Goal: Task Accomplishment & Management: Complete application form

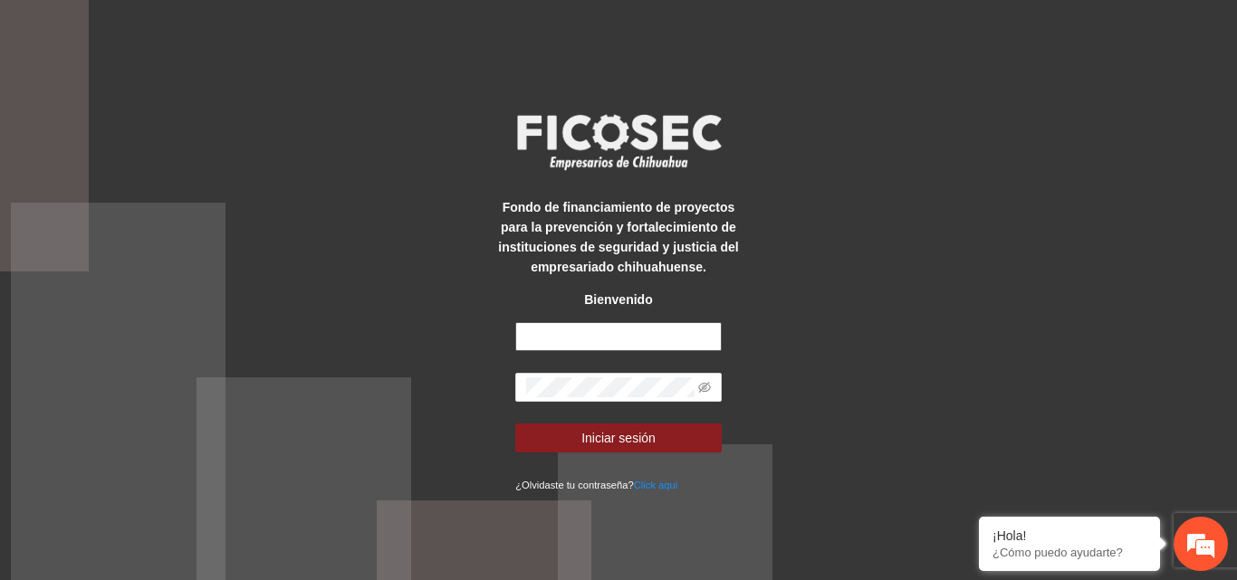
click at [616, 348] on input "text" at bounding box center [618, 336] width 206 height 29
type input "**********"
click at [515, 424] on button "Iniciar sesión" at bounding box center [618, 438] width 206 height 29
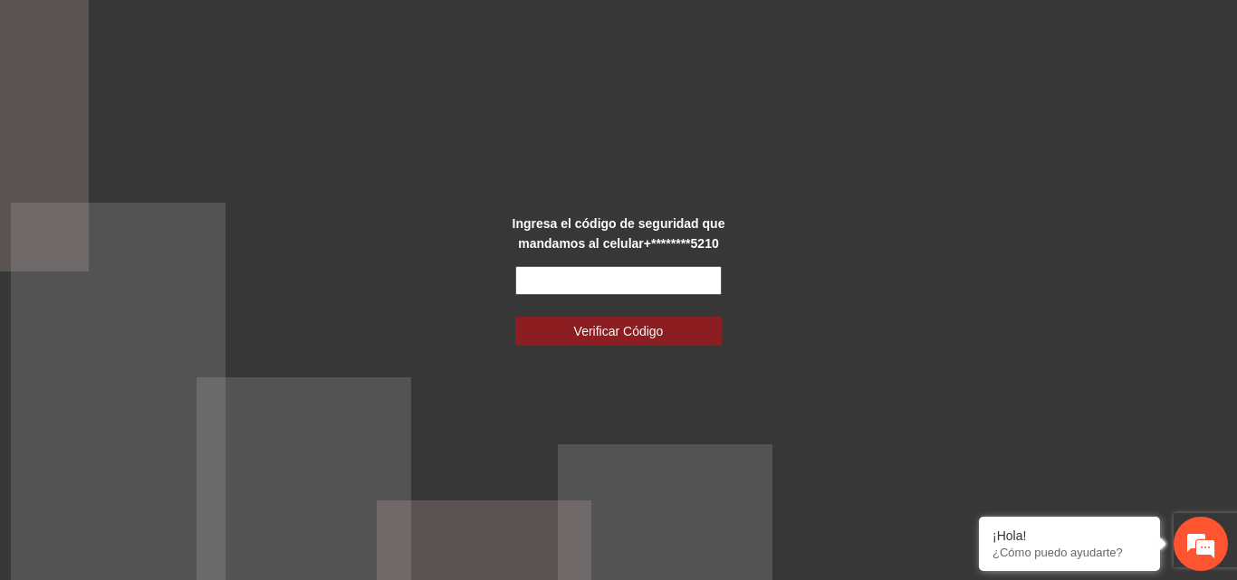
click at [554, 271] on input "text" at bounding box center [618, 280] width 206 height 29
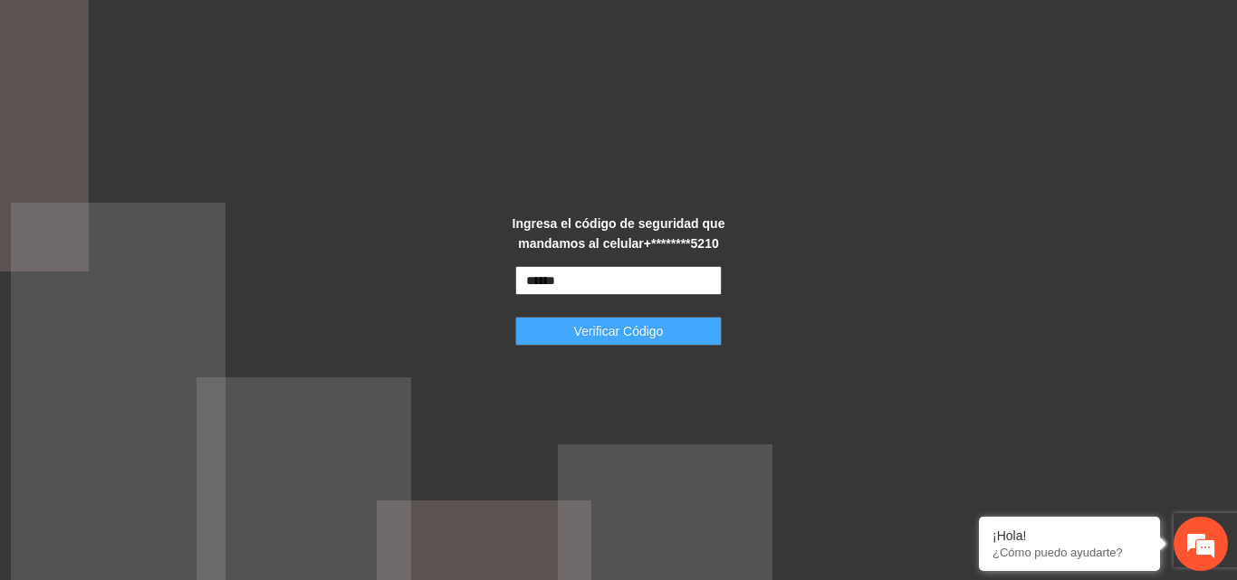
type input "******"
click at [608, 330] on span "Verificar Código" at bounding box center [619, 331] width 90 height 20
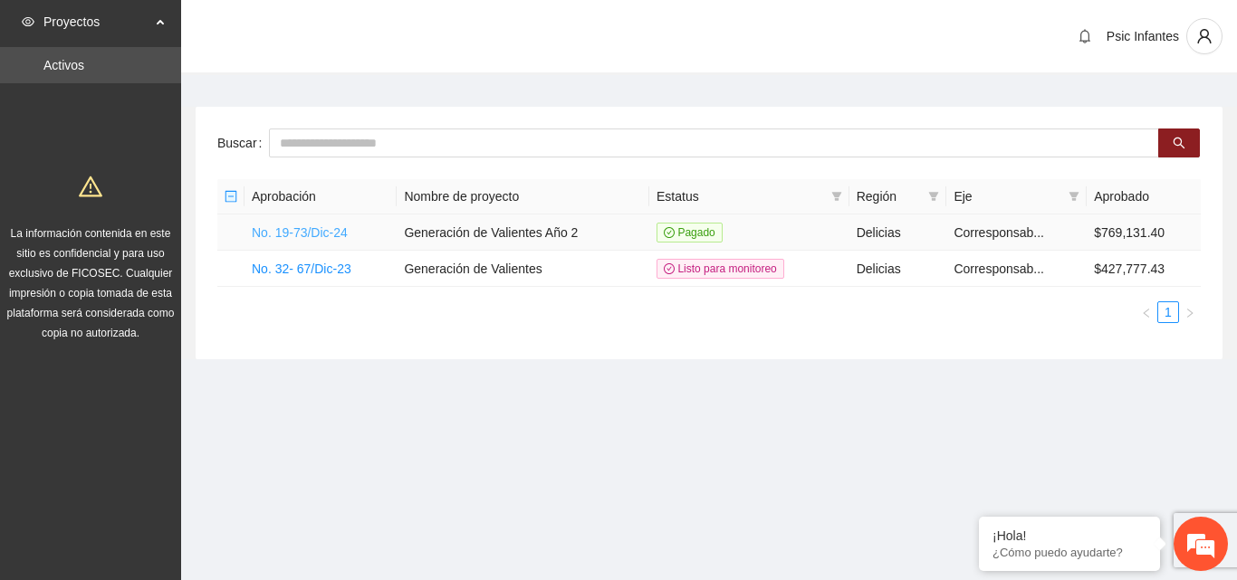
click at [332, 233] on link "No. 19-73/Dic-24" at bounding box center [300, 232] width 96 height 14
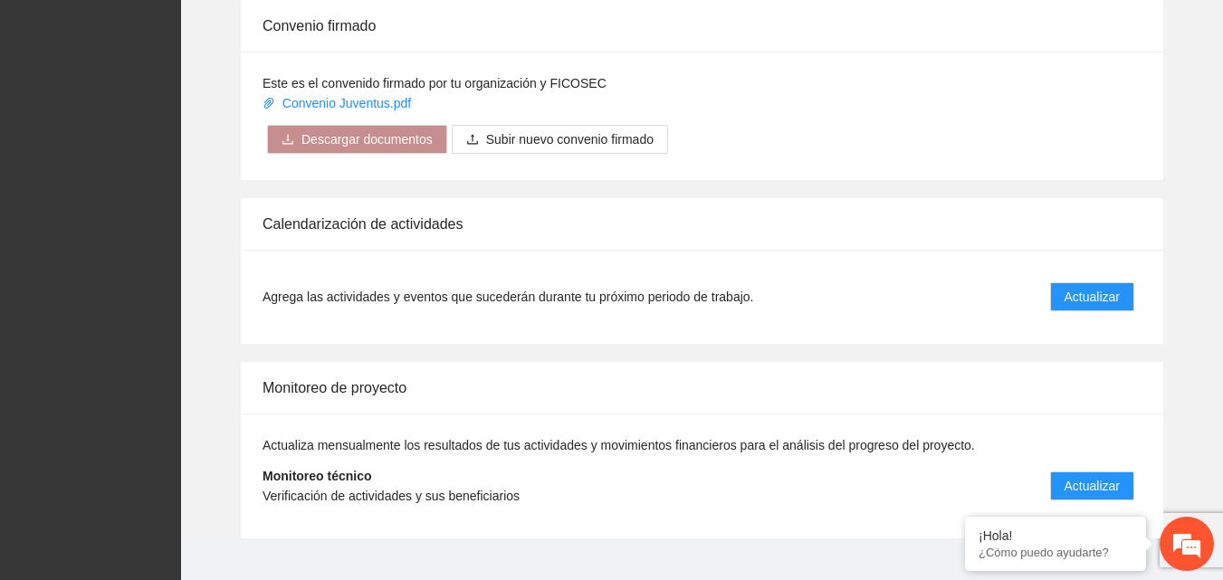
scroll to position [1452, 0]
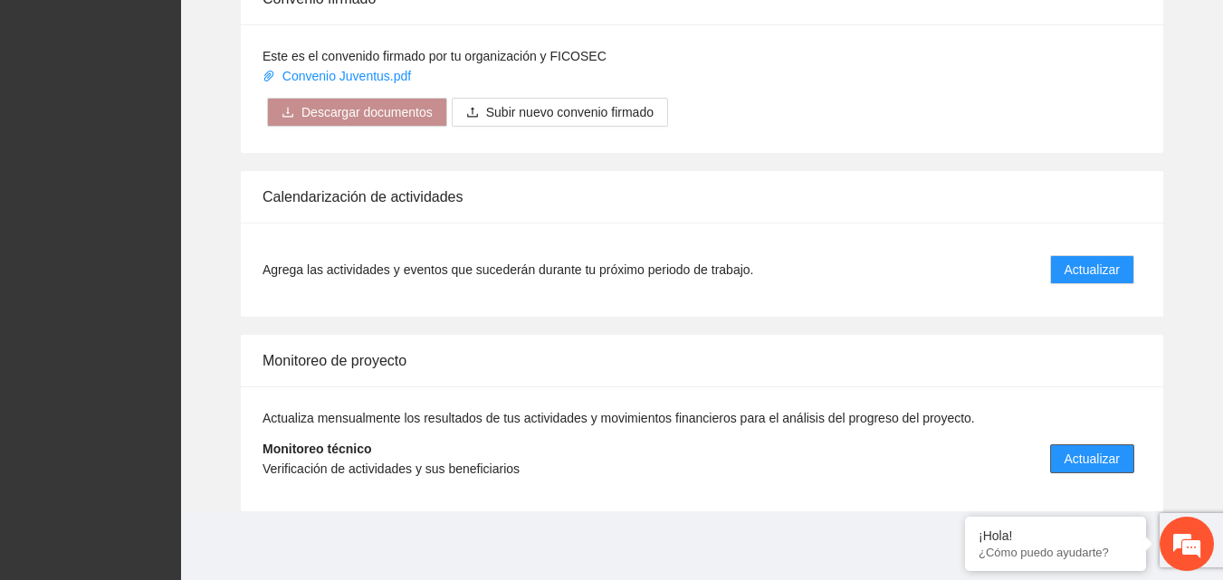
click at [1090, 454] on span "Actualizar" at bounding box center [1092, 459] width 55 height 20
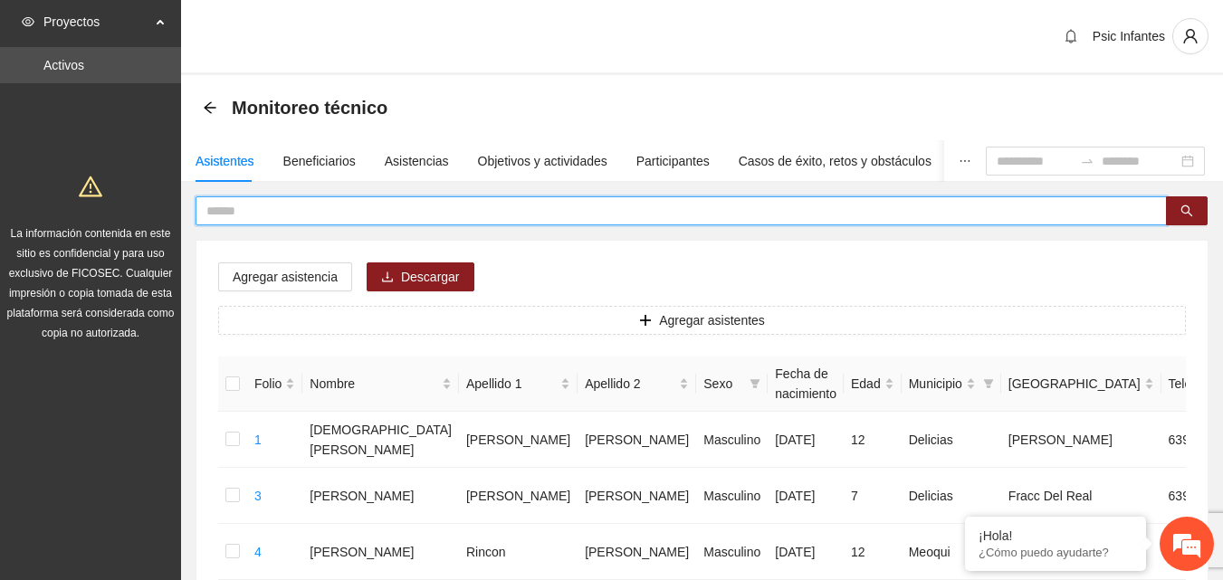
click at [349, 206] on input "text" at bounding box center [673, 211] width 935 height 20
click at [245, 208] on input "text" at bounding box center [673, 211] width 935 height 20
type input "**********"
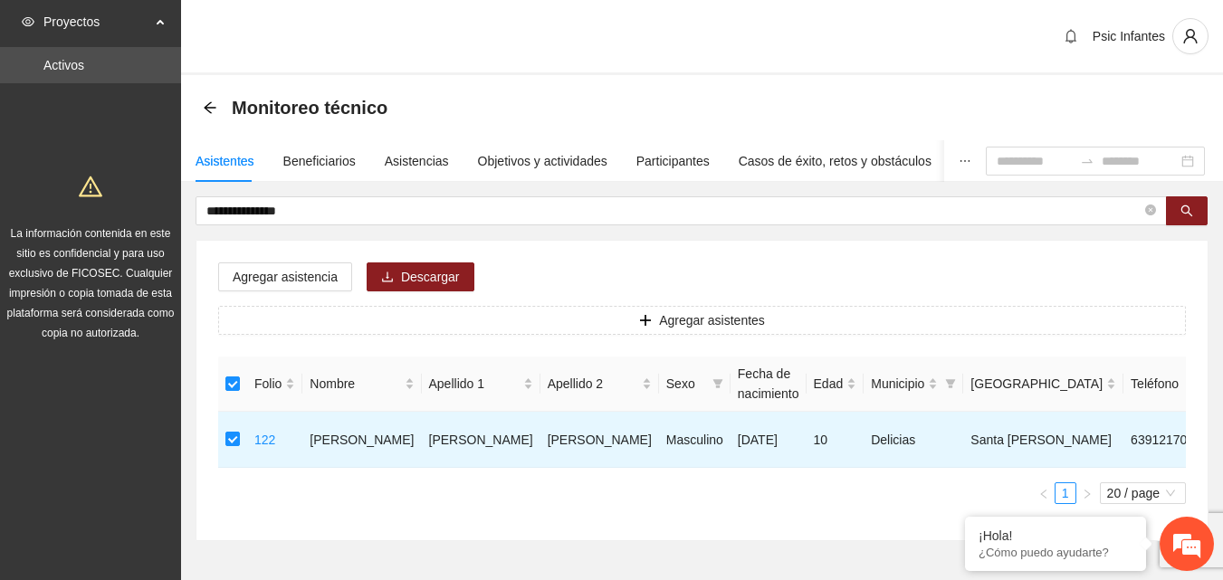
click at [294, 262] on div "Agregar asistencia Descargar Agregar asistentes Folio Nombre Apellido 1 Apellid…" at bounding box center [701, 391] width 1011 height 300
click at [294, 279] on span "Agregar asistencia" at bounding box center [285, 277] width 105 height 20
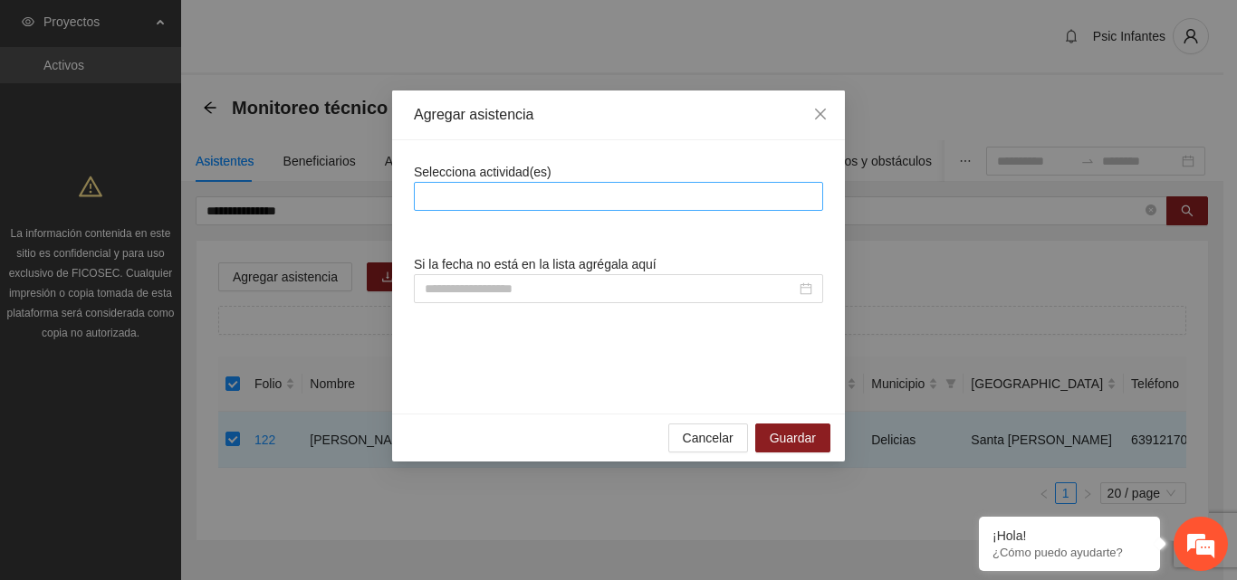
click at [459, 202] on div at bounding box center [618, 197] width 400 height 22
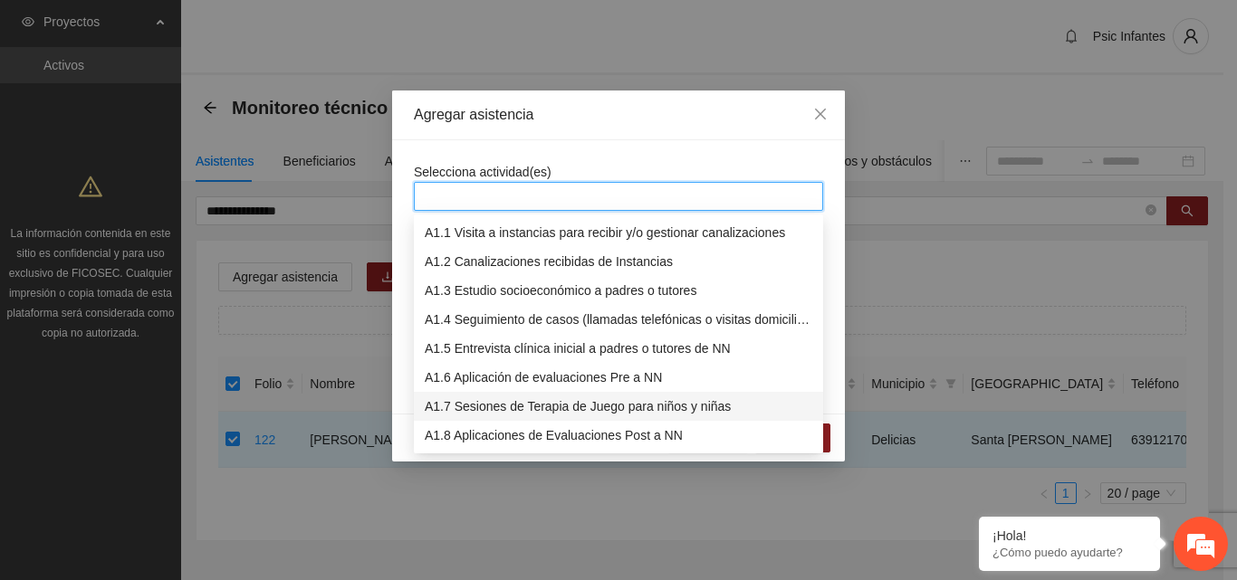
click at [470, 403] on div "A1.7 Sesiones de Terapia de Juego para niños y niñas" at bounding box center [618, 407] width 387 height 20
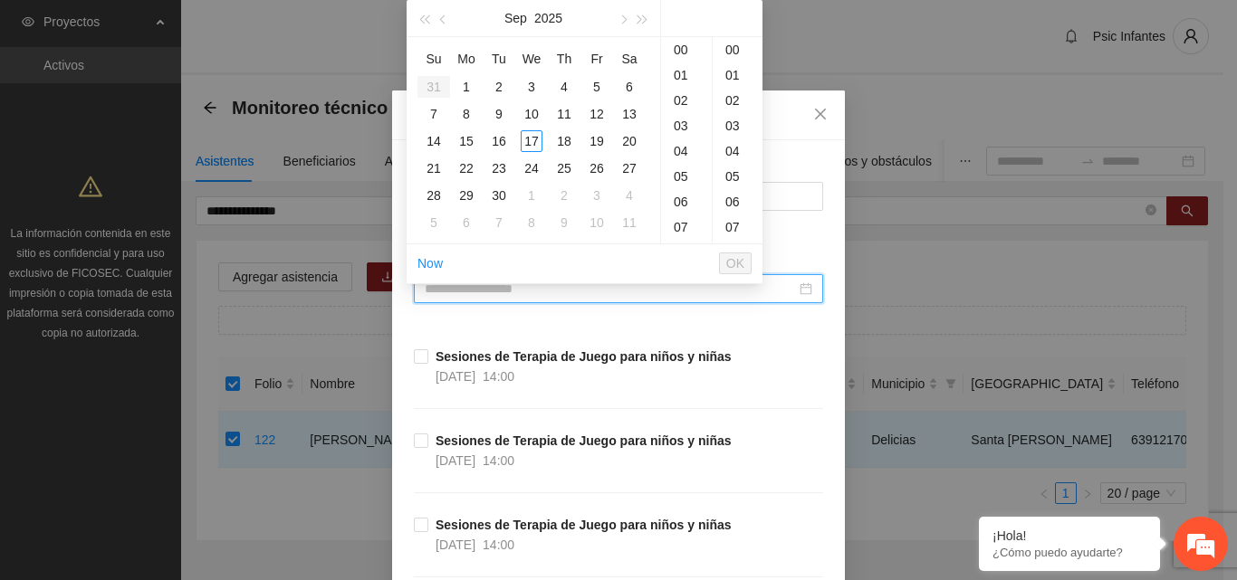
click at [522, 286] on input at bounding box center [610, 289] width 371 height 20
click at [527, 134] on div "17" at bounding box center [532, 141] width 22 height 22
click at [737, 46] on div "00" at bounding box center [737, 49] width 50 height 25
type input "**********"
click at [741, 265] on span "OK" at bounding box center [735, 263] width 18 height 20
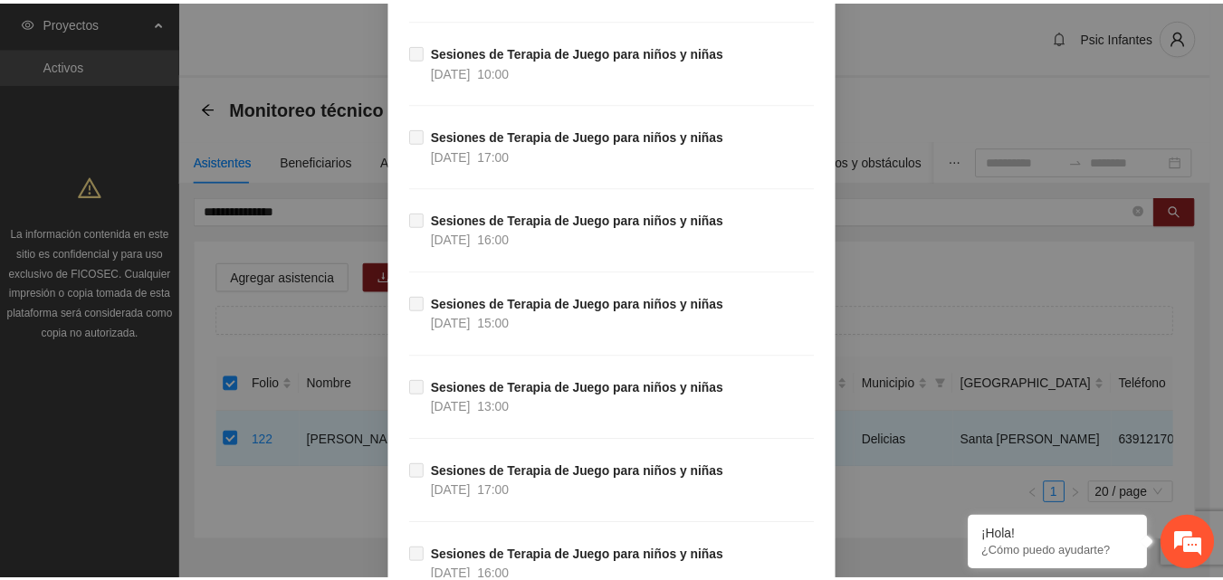
scroll to position [16067, 0]
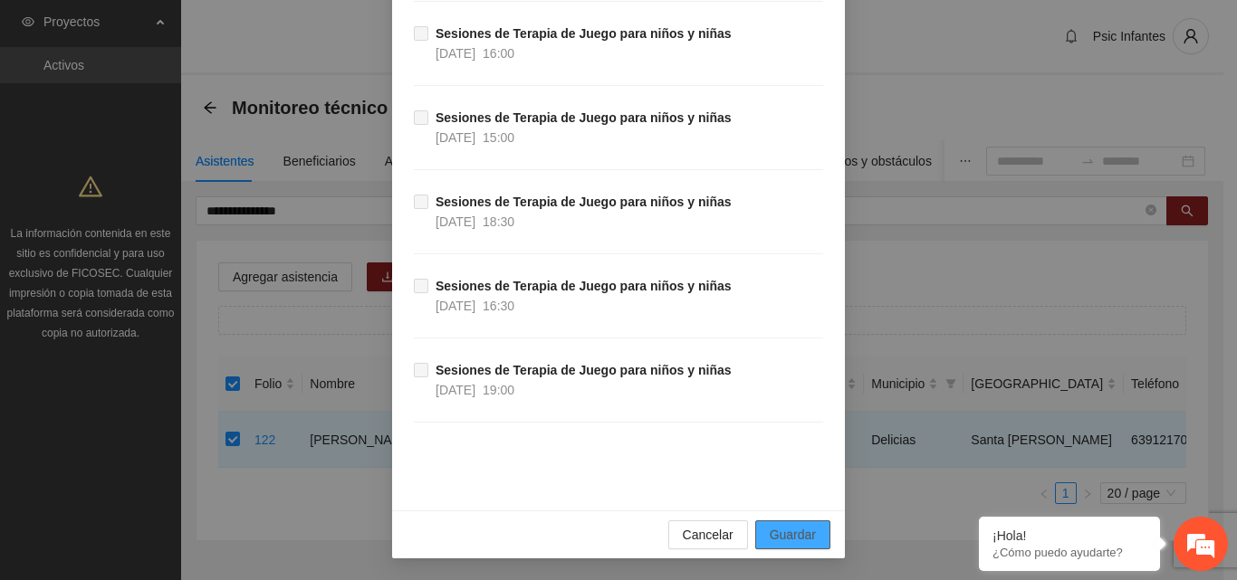
click at [791, 535] on span "Guardar" at bounding box center [792, 535] width 46 height 20
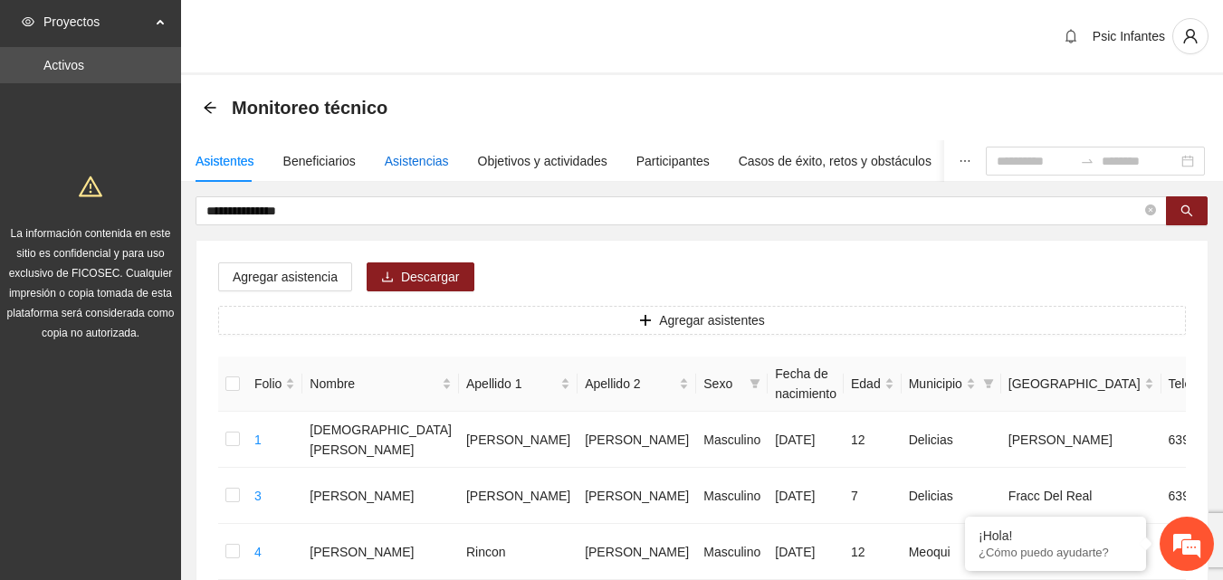
click at [411, 156] on div "Asistencias" at bounding box center [417, 161] width 64 height 20
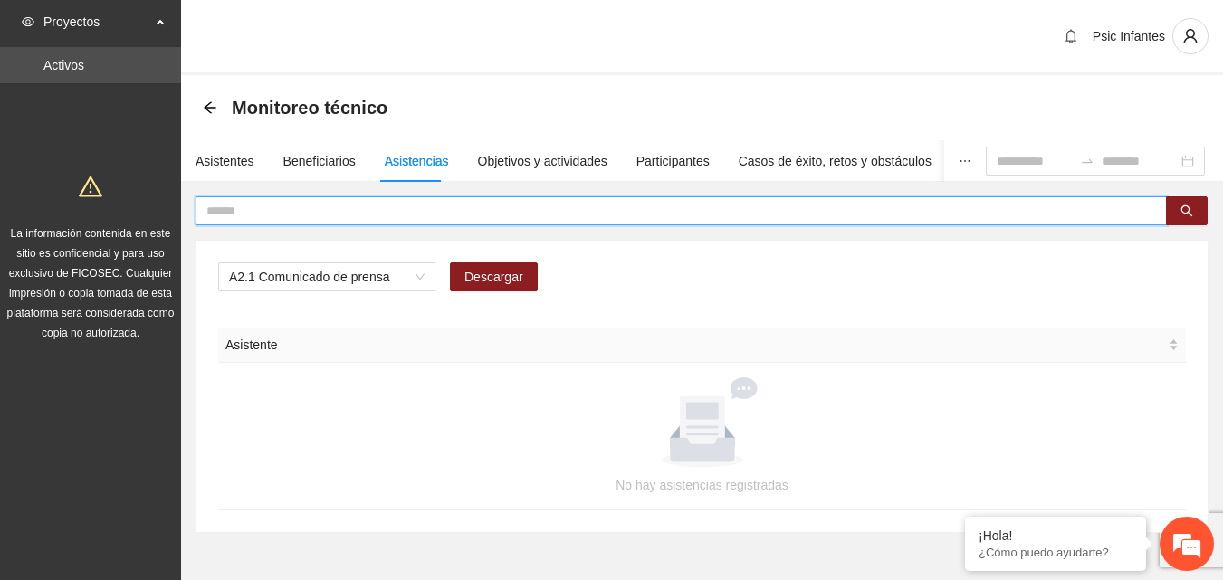
click at [323, 208] on input "text" at bounding box center [673, 211] width 935 height 20
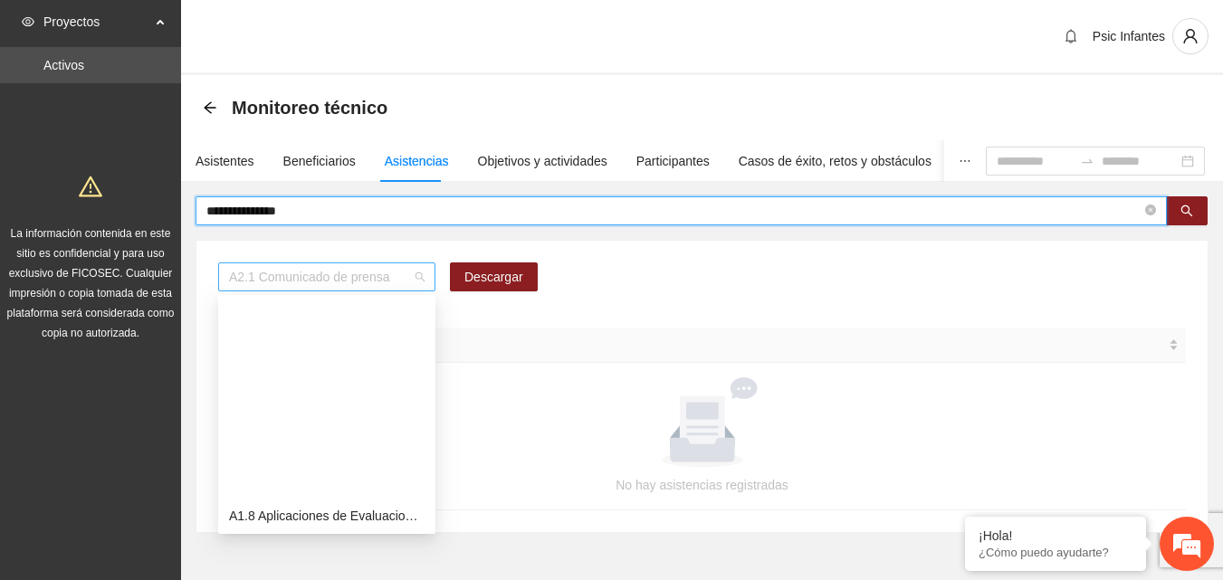
click at [416, 284] on span "A2.1 Comunicado de prensa" at bounding box center [327, 276] width 196 height 27
type input "**********"
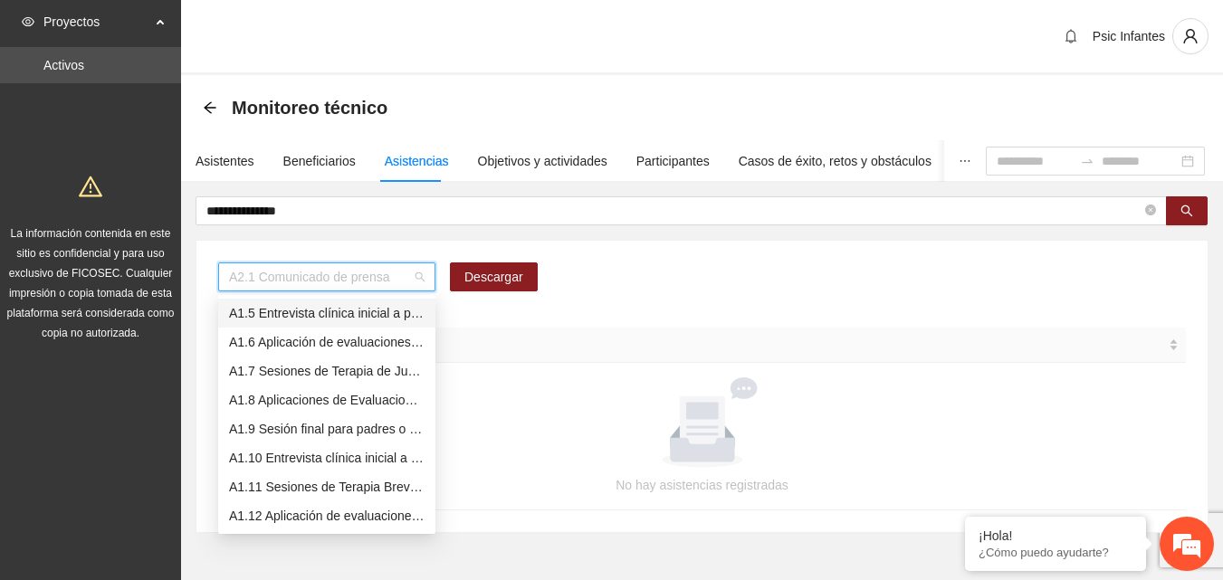
scroll to position [87, 0]
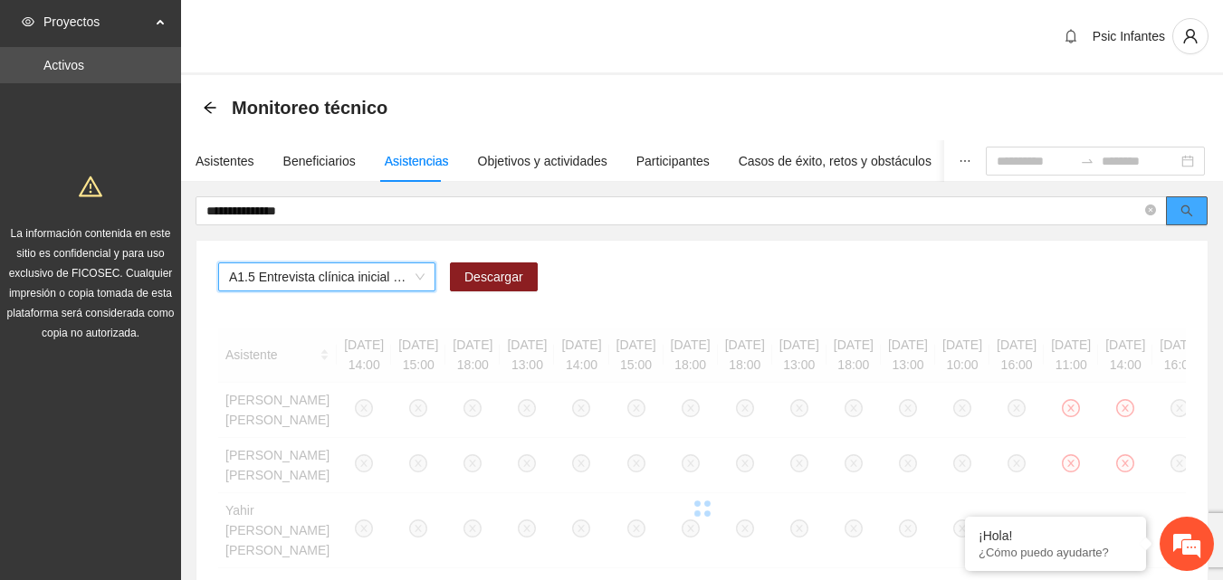
click at [1181, 221] on button "button" at bounding box center [1187, 210] width 42 height 29
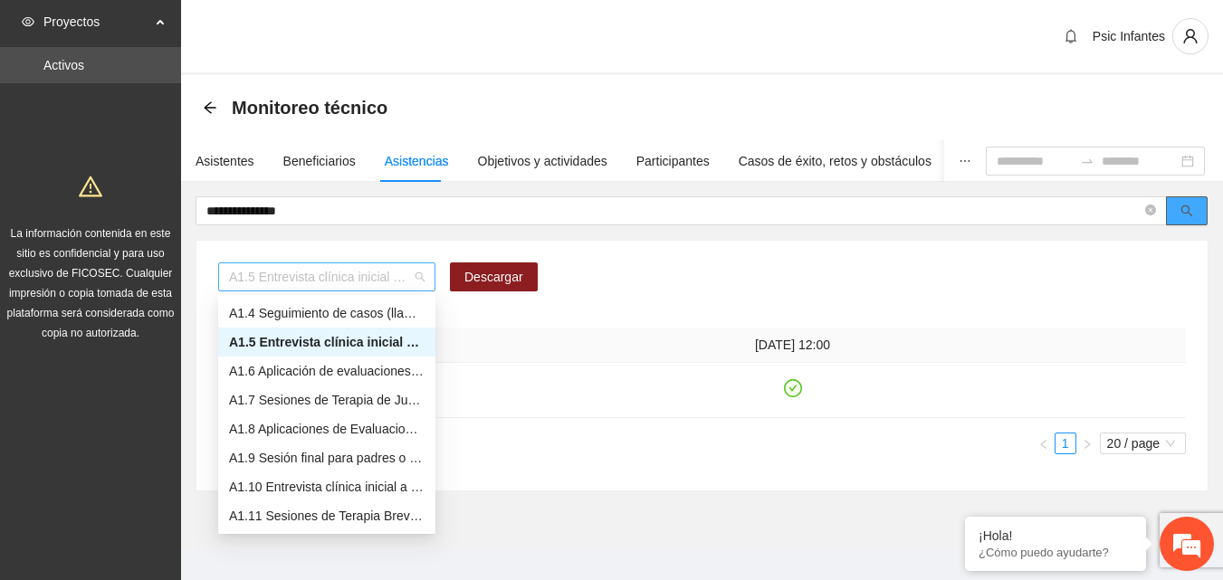
click at [425, 280] on div "A1.5 Entrevista clínica inicial a padres o tutores de NN" at bounding box center [326, 277] width 217 height 29
click at [343, 370] on div "A1.6 Aplicación de evaluaciones Pre a NN" at bounding box center [327, 371] width 196 height 20
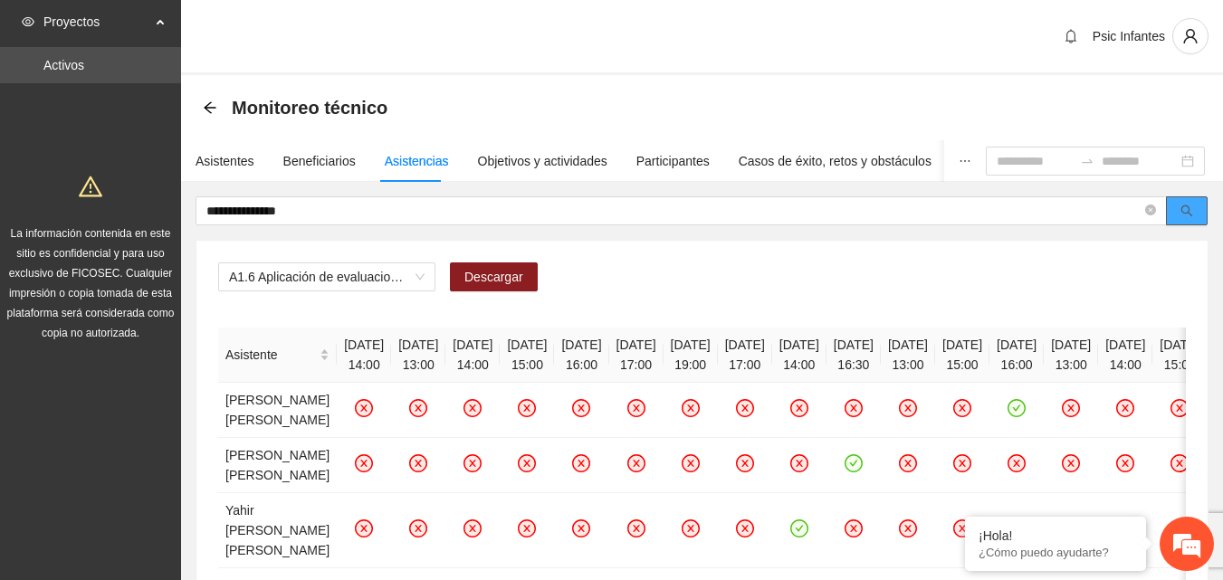
click at [1189, 217] on span "search" at bounding box center [1187, 212] width 13 height 14
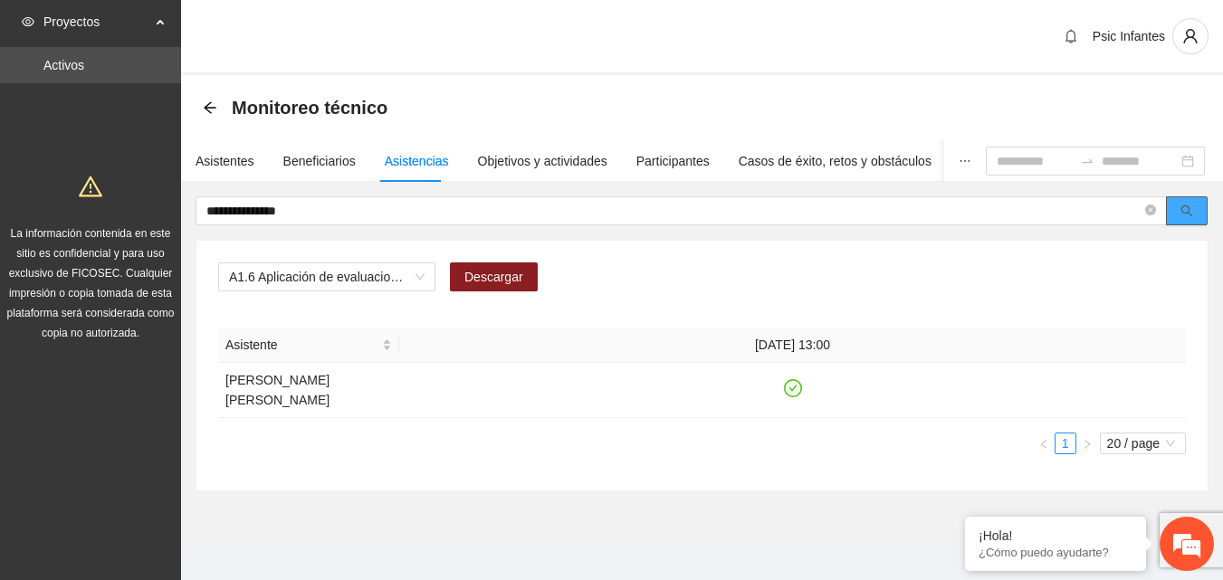
click at [1189, 217] on span "search" at bounding box center [1187, 212] width 13 height 14
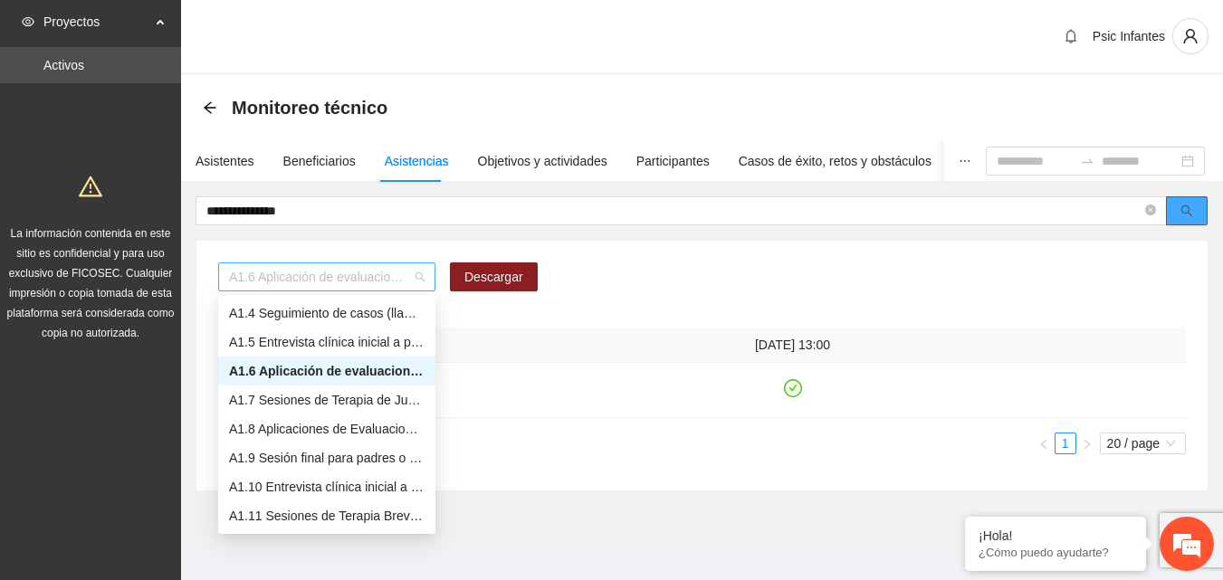
click at [394, 280] on span "A1.6 Aplicación de evaluaciones Pre a NN" at bounding box center [327, 276] width 196 height 27
click at [352, 399] on div "A1.7 Sesiones de Terapia de Juego para niños y niñas" at bounding box center [327, 400] width 196 height 20
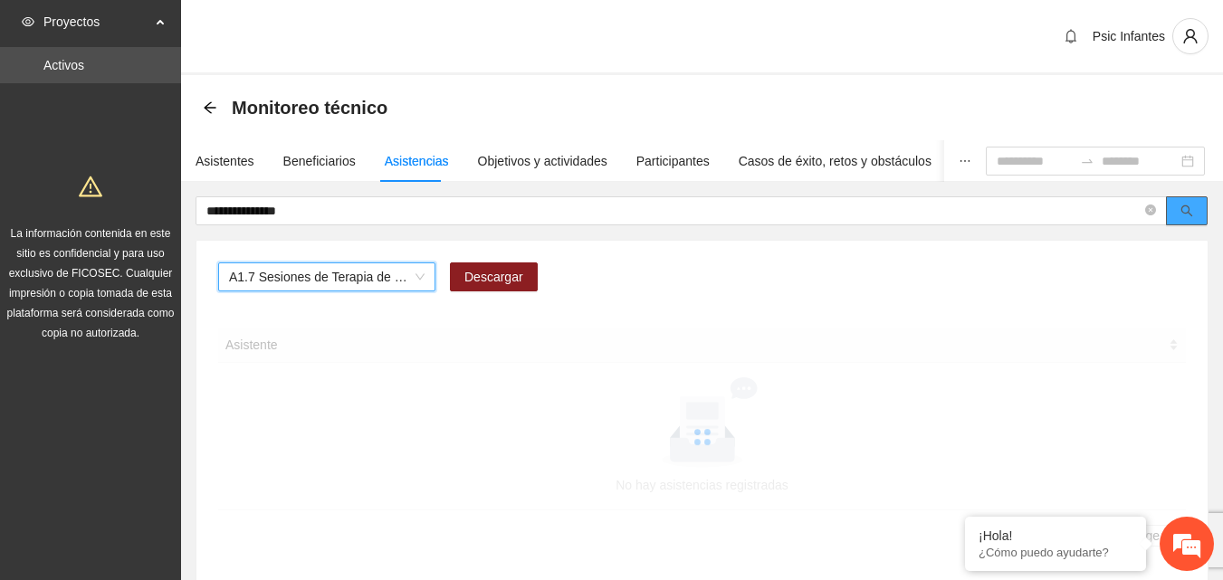
click at [1192, 210] on icon "search" at bounding box center [1187, 211] width 13 height 13
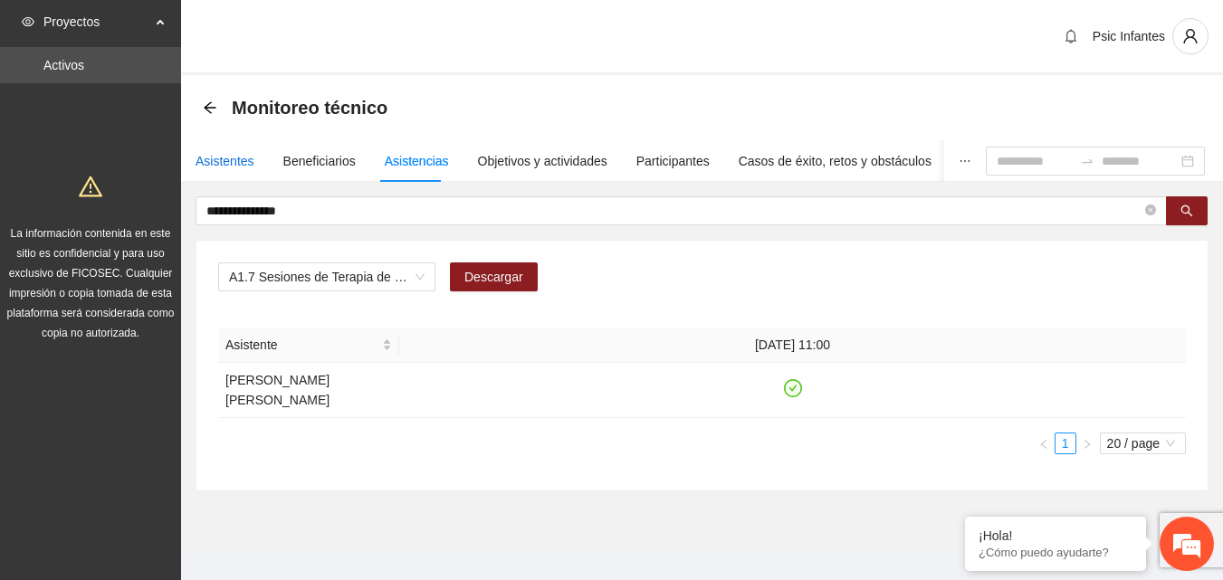
click at [224, 167] on div "Asistentes" at bounding box center [225, 161] width 59 height 20
